Goal: Go to known website: Access a specific website the user already knows

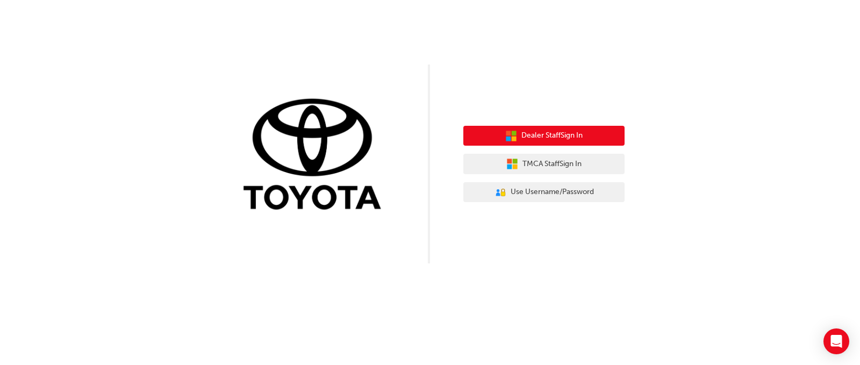
click at [558, 135] on span "Dealer Staff Sign In" at bounding box center [551, 136] width 61 height 12
